Goal: Task Accomplishment & Management: Use online tool/utility

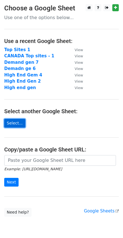
click at [17, 125] on link "Select..." at bounding box center [14, 123] width 21 height 9
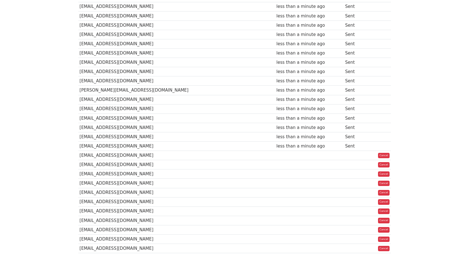
scroll to position [109, 0]
